Goal: Find contact information: Find contact information

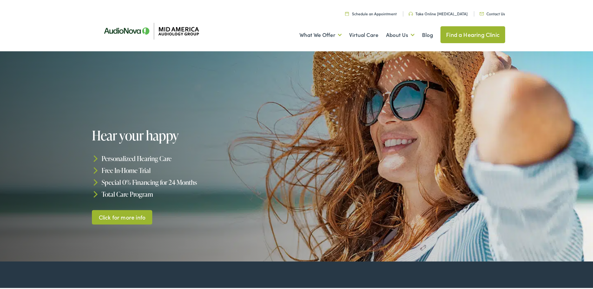
click at [495, 13] on link "Contact Us" at bounding box center [492, 12] width 25 height 5
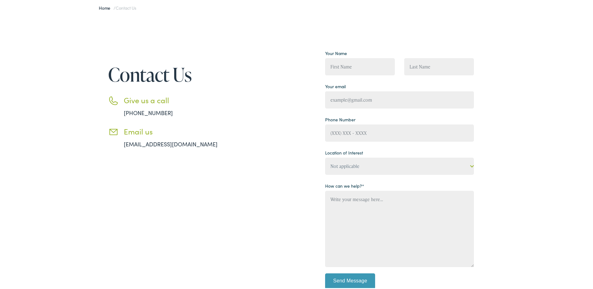
scroll to position [63, 0]
drag, startPoint x: 169, startPoint y: 114, endPoint x: 119, endPoint y: 113, distance: 49.4
click at [119, 113] on li "Give us a call [PHONE_NUMBER]" at bounding box center [172, 104] width 128 height 21
drag, startPoint x: 119, startPoint y: 113, endPoint x: 132, endPoint y: 112, distance: 12.3
copy link "[PHONE_NUMBER]"
